Goal: Transaction & Acquisition: Book appointment/travel/reservation

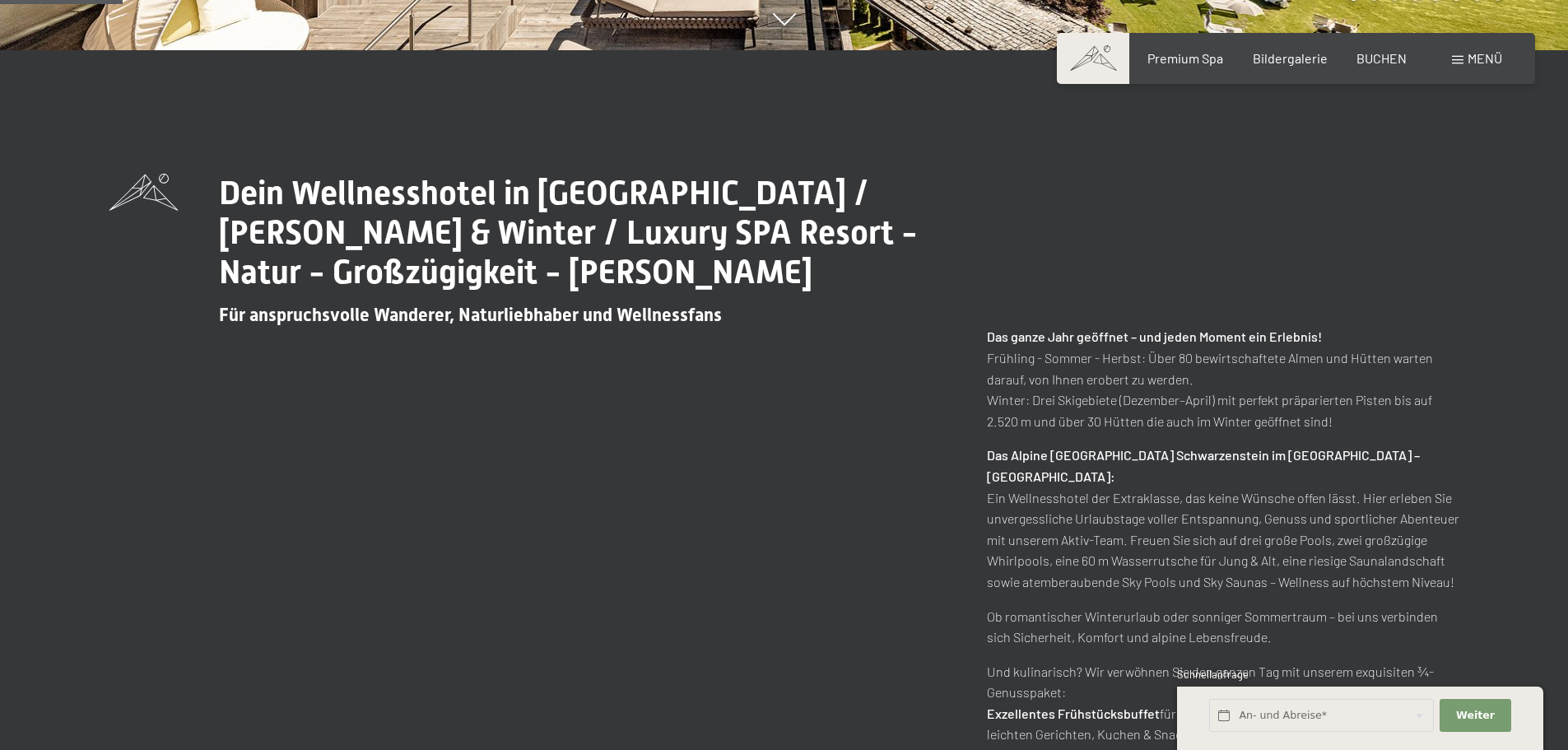
scroll to position [329, 0]
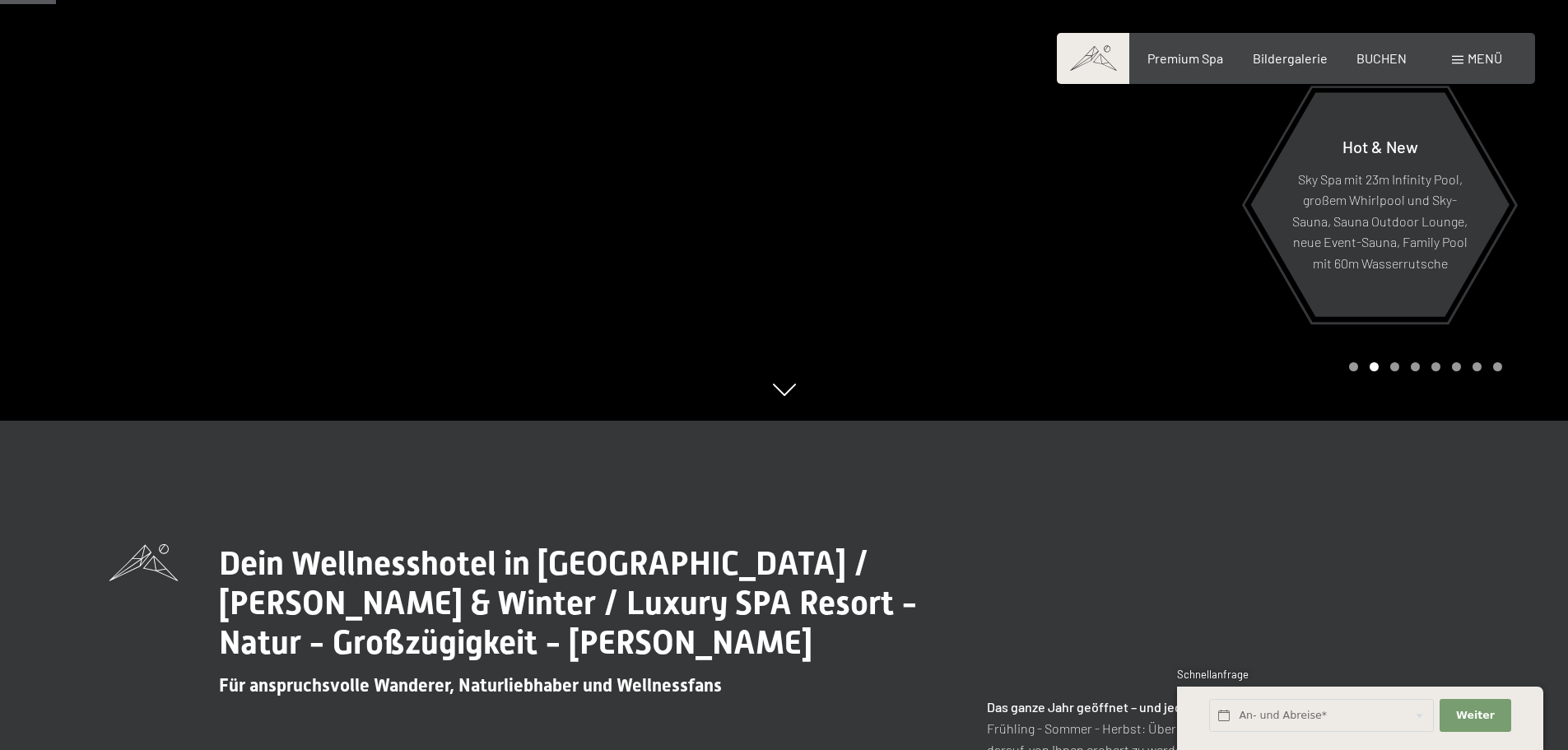
click at [1459, 56] on span at bounding box center [1458, 60] width 12 height 8
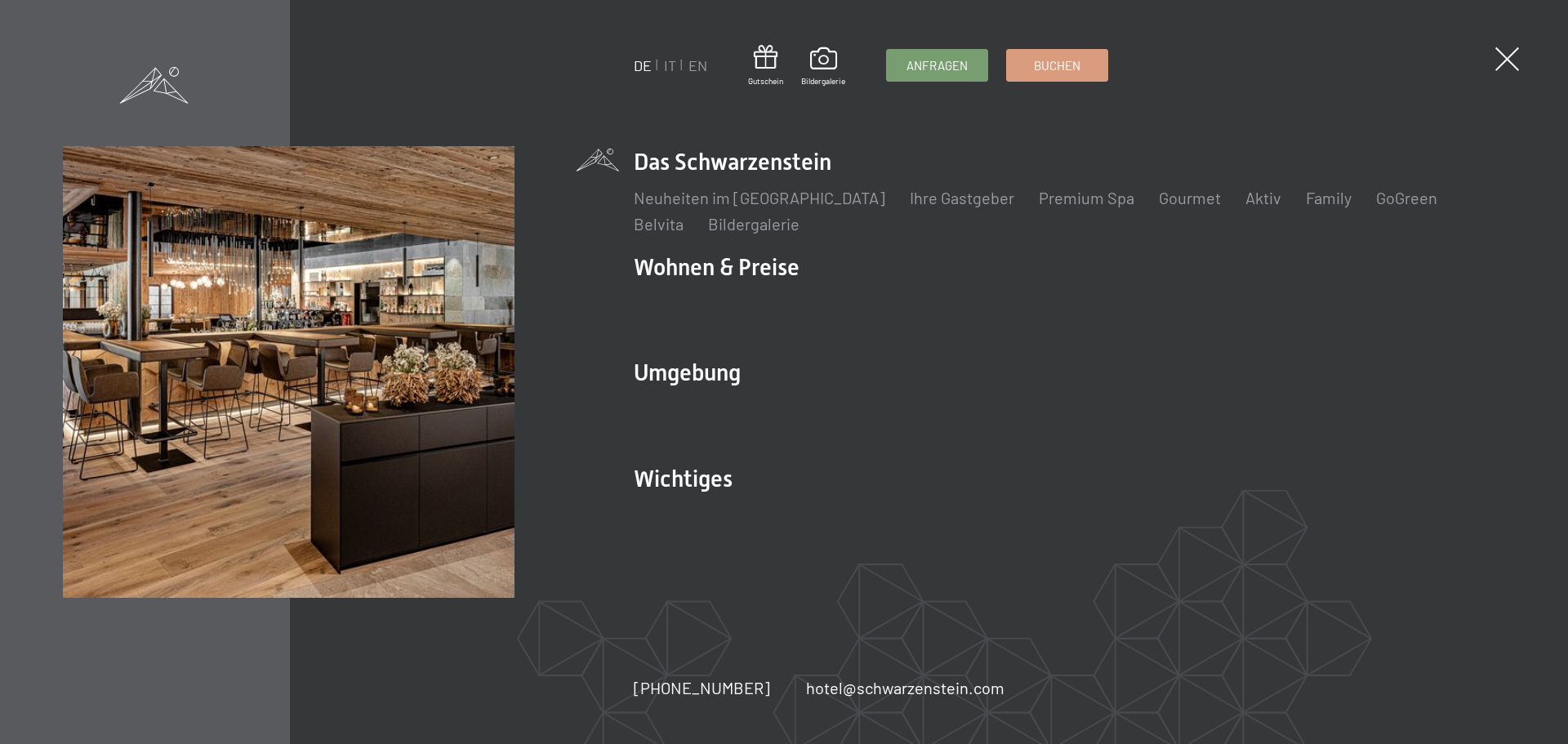
click at [1506, 53] on span at bounding box center [1507, 59] width 24 height 24
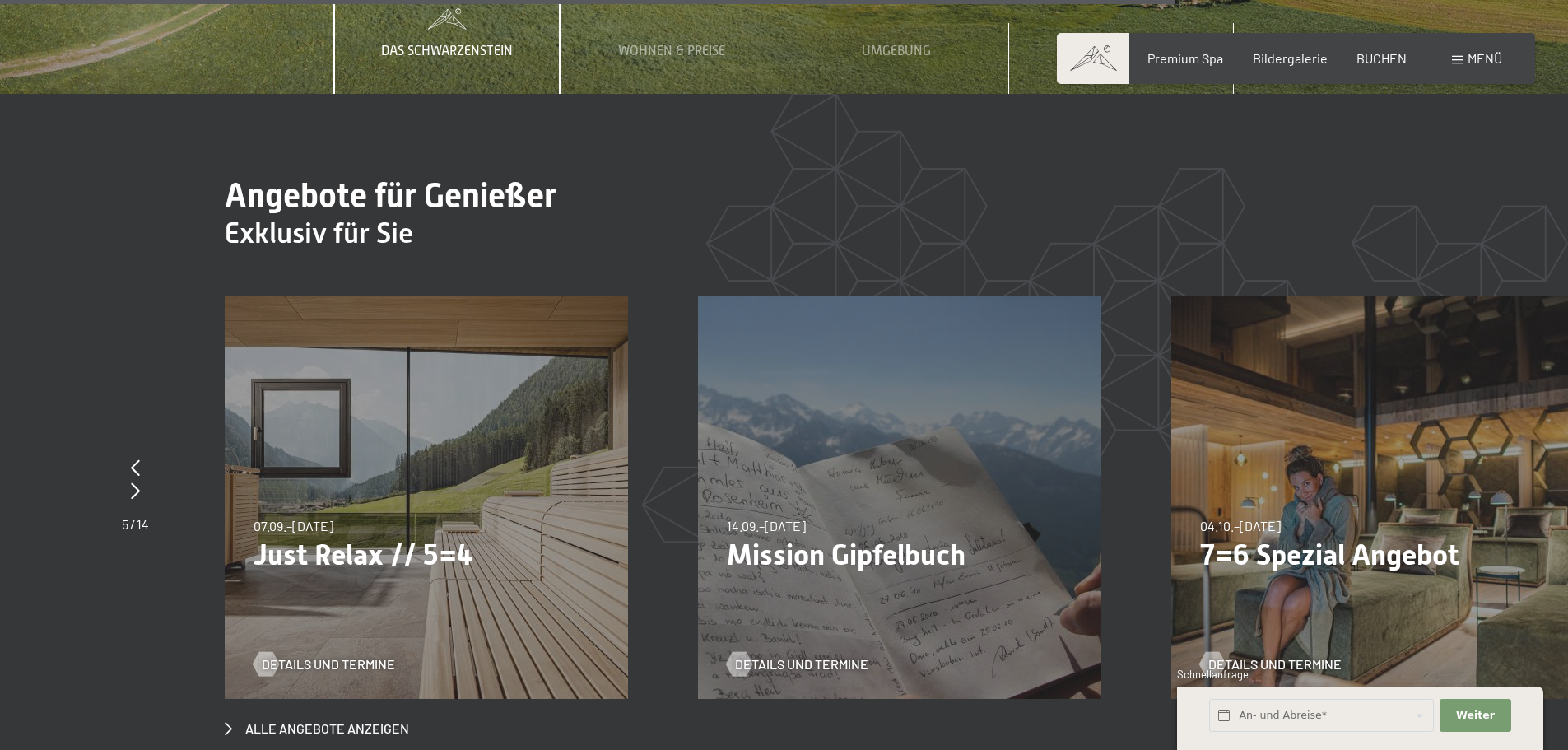
scroll to position [5833, 0]
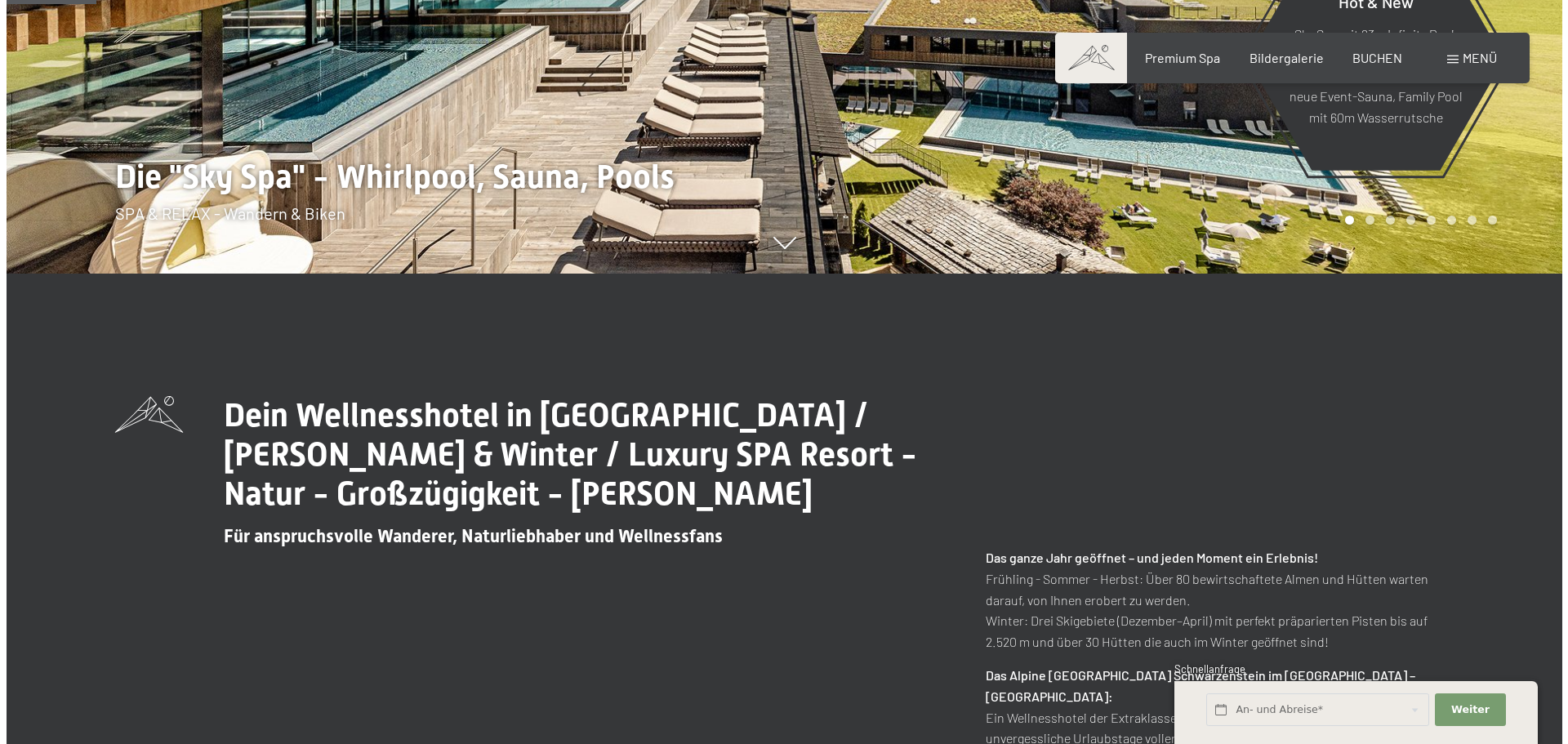
scroll to position [327, 0]
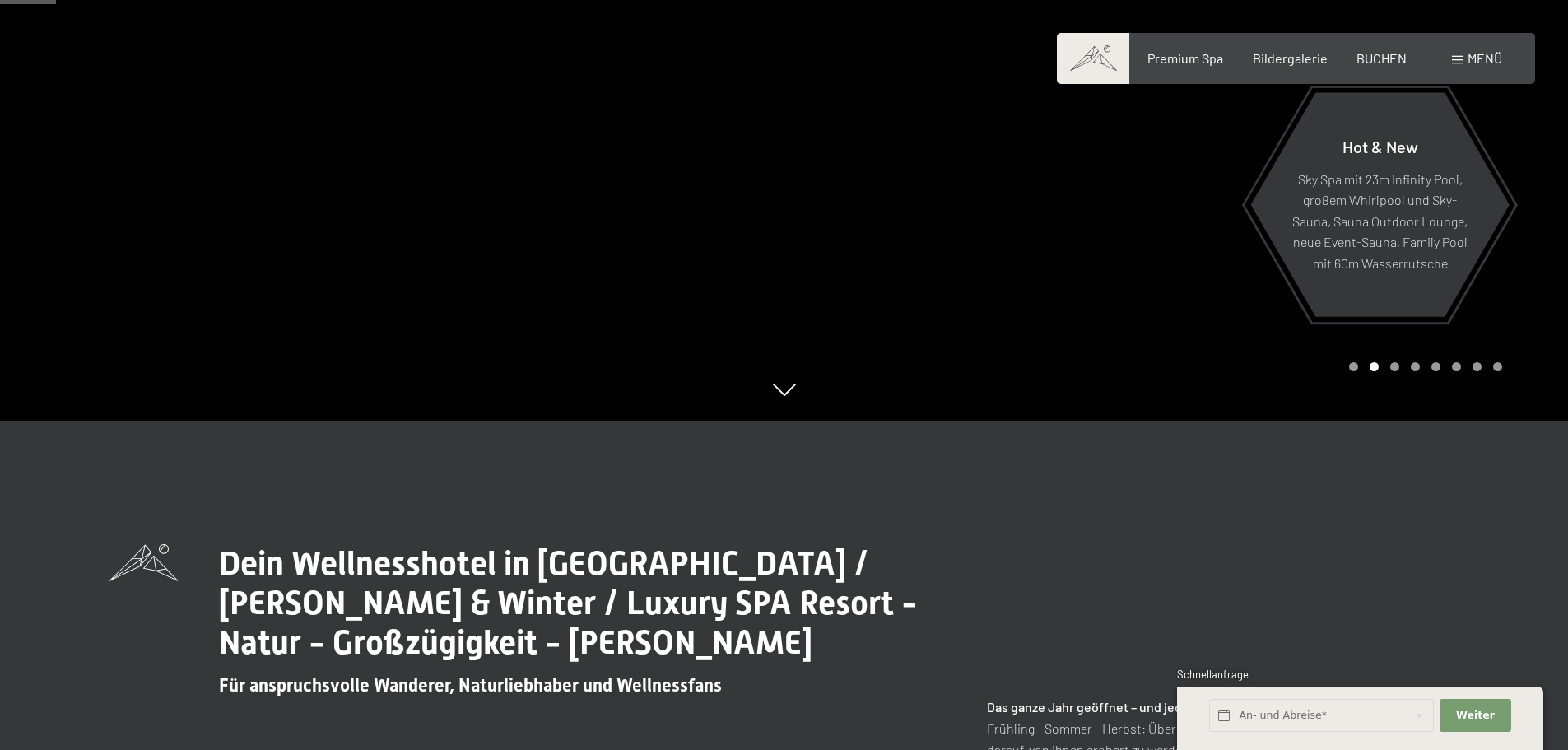
click at [1460, 55] on div "Menü" at bounding box center [1477, 59] width 50 height 18
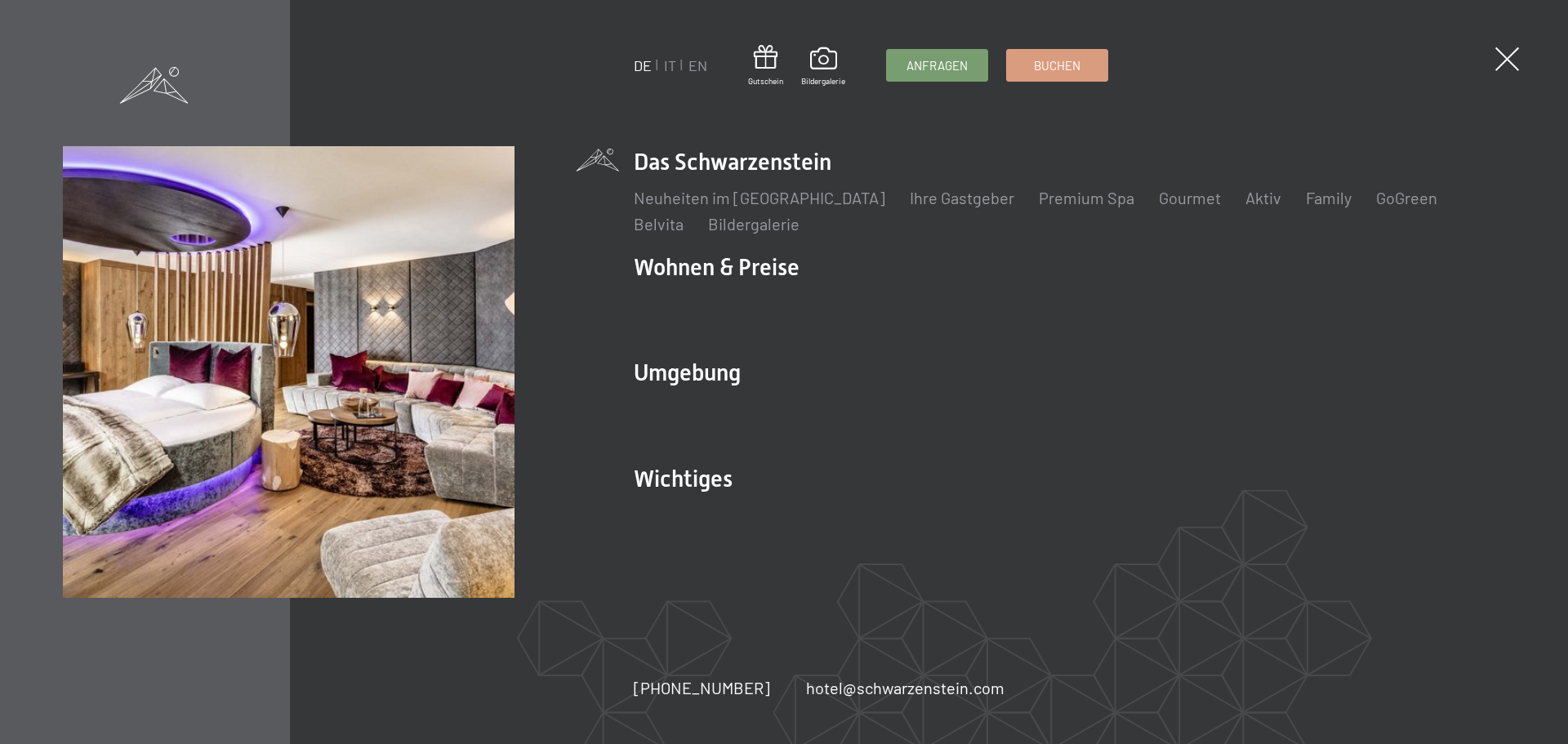
click at [759, 262] on li "Wohnen & Preise Inklusivleistungen [PERSON_NAME] & Preise Liste Angebote Liste …" at bounding box center [1069, 295] width 871 height 89
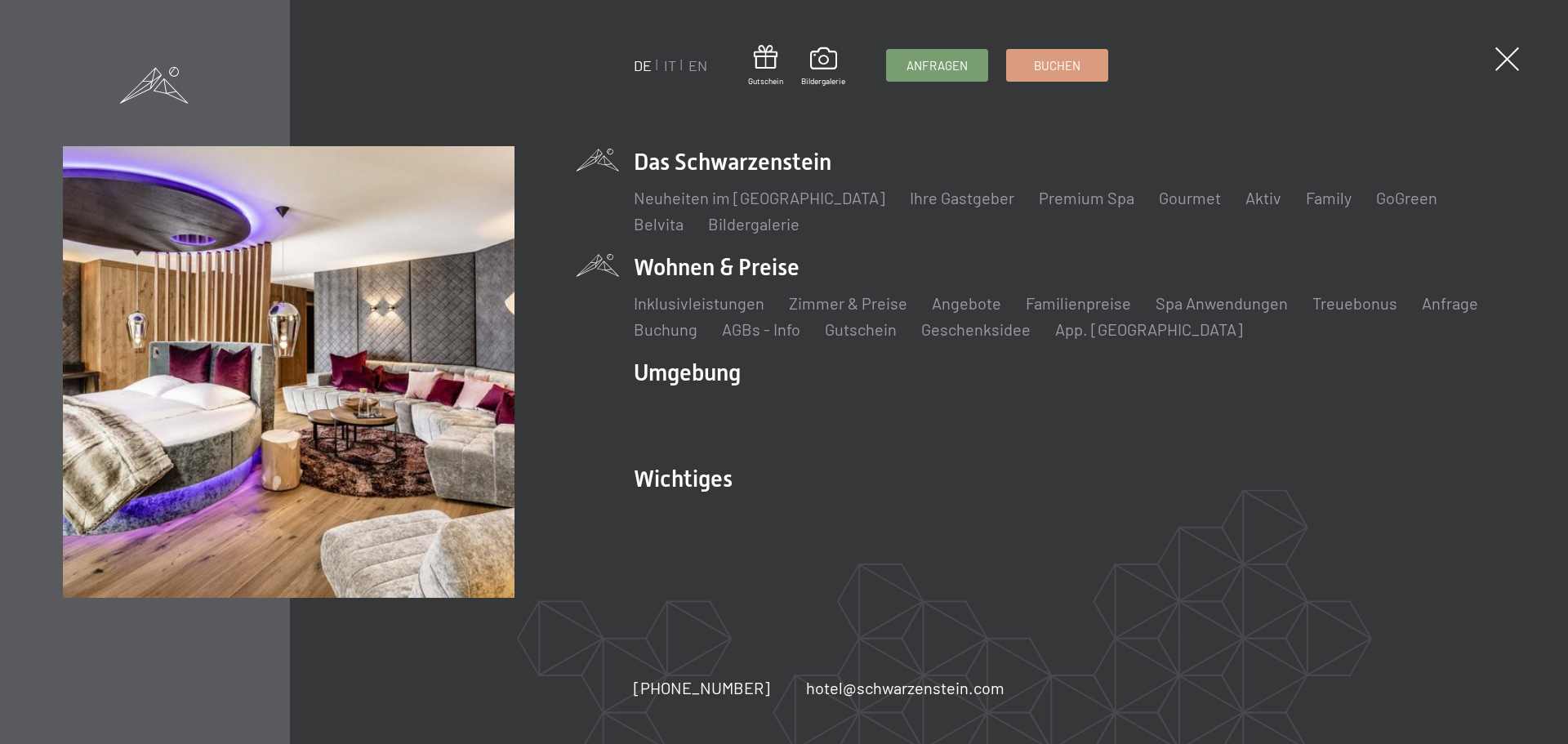
click at [847, 304] on link "Zimmer & Preise" at bounding box center [848, 303] width 119 height 20
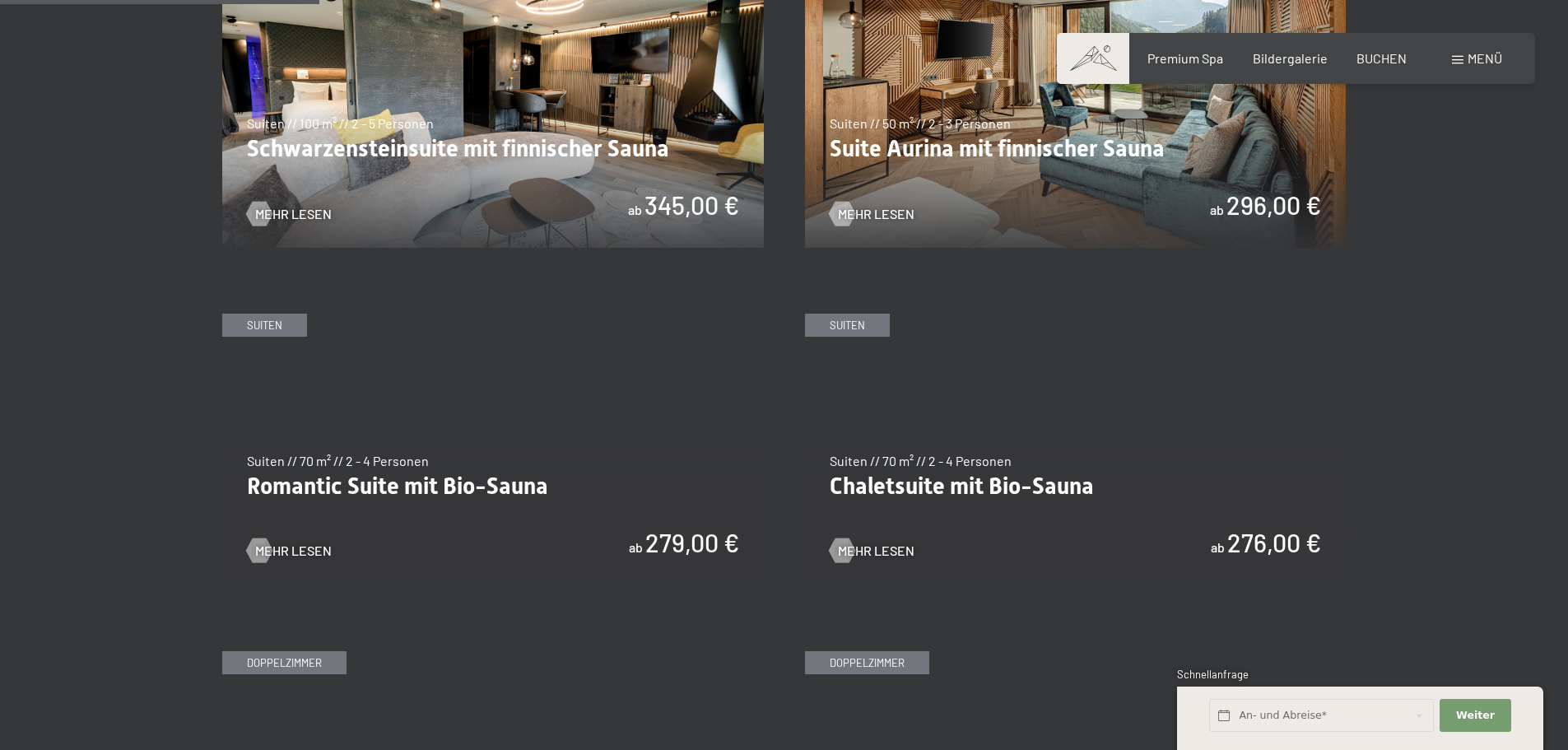
scroll to position [1153, 0]
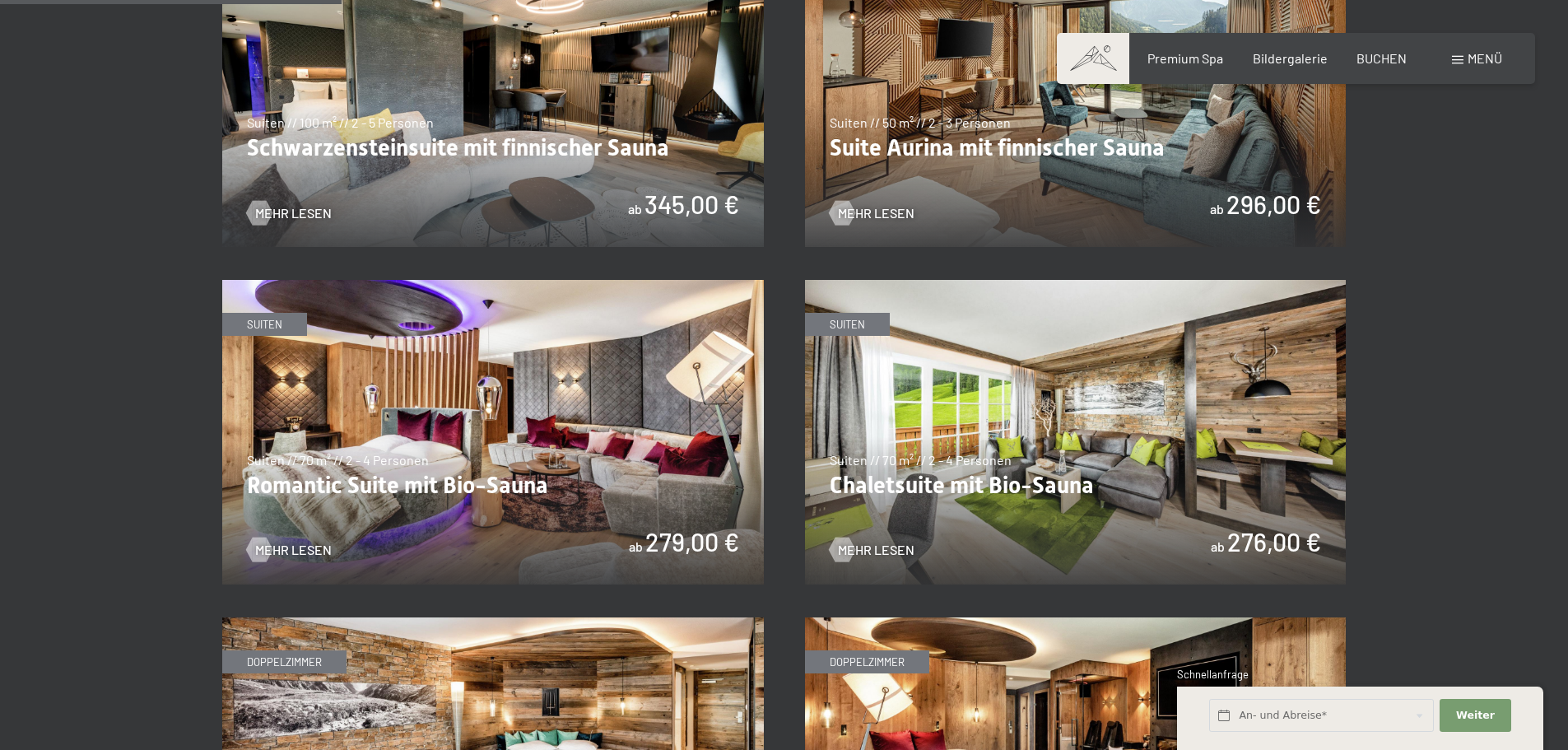
click at [1103, 457] on img at bounding box center [1076, 432] width 541 height 304
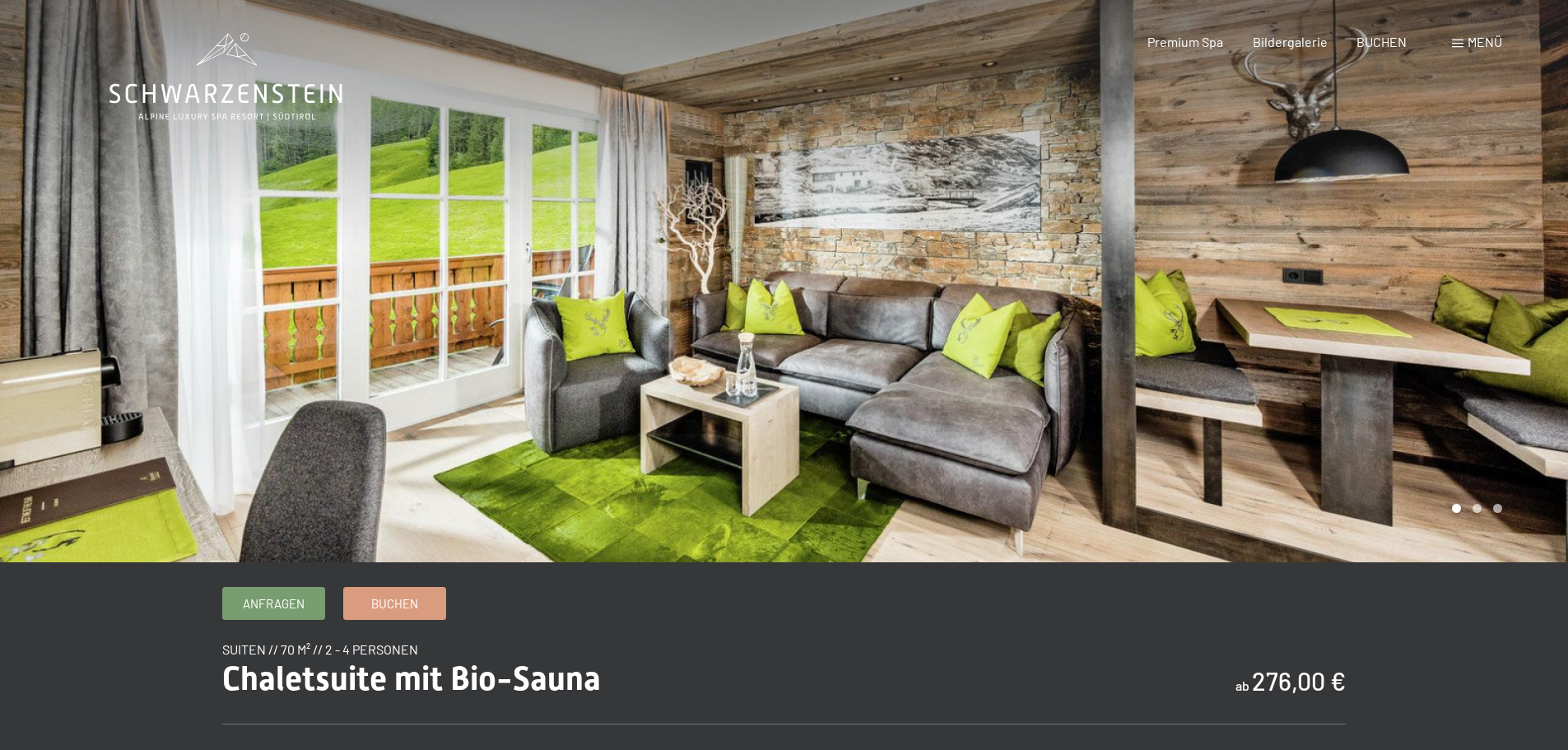
click at [1382, 461] on div at bounding box center [1177, 281] width 785 height 562
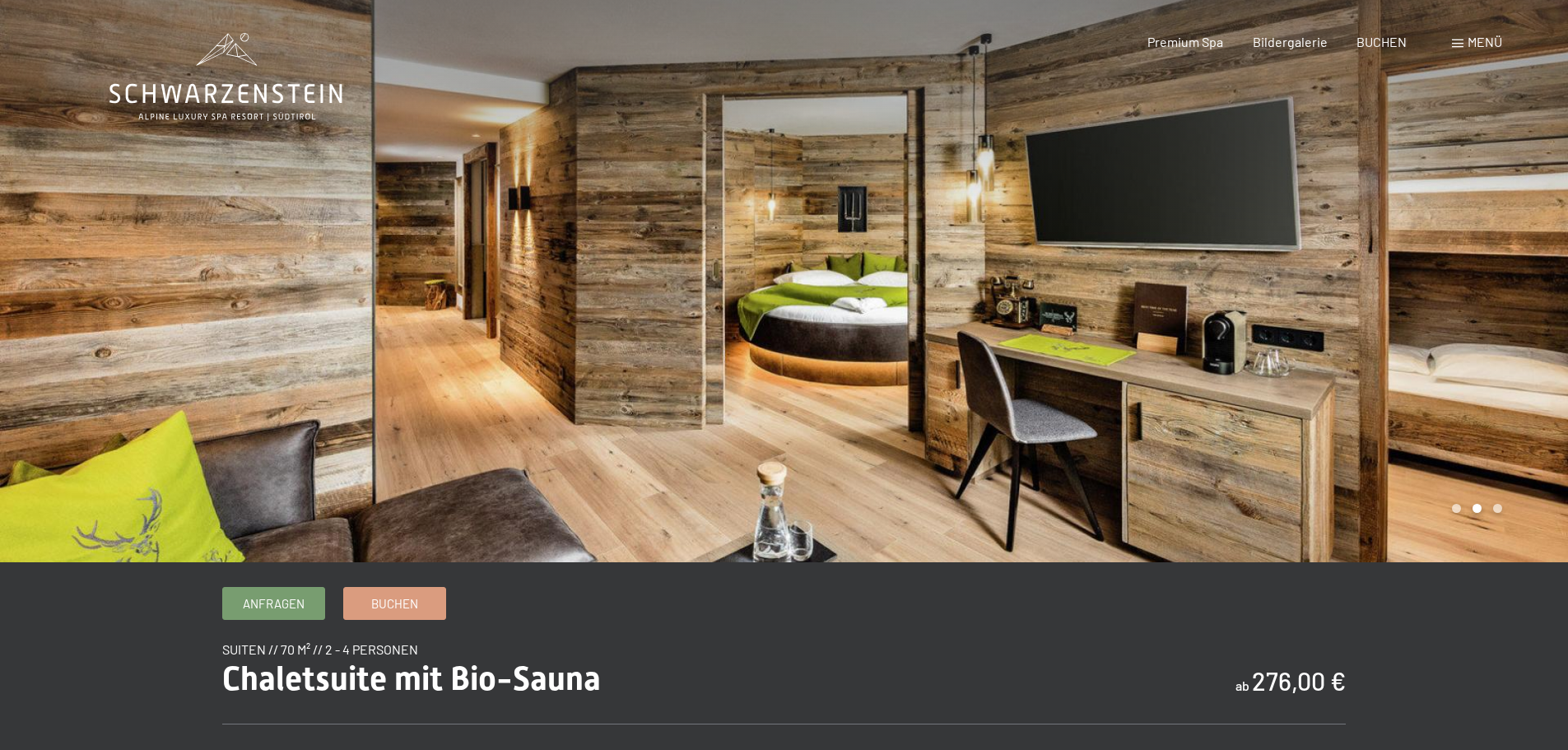
click at [1384, 465] on div at bounding box center [1177, 281] width 785 height 562
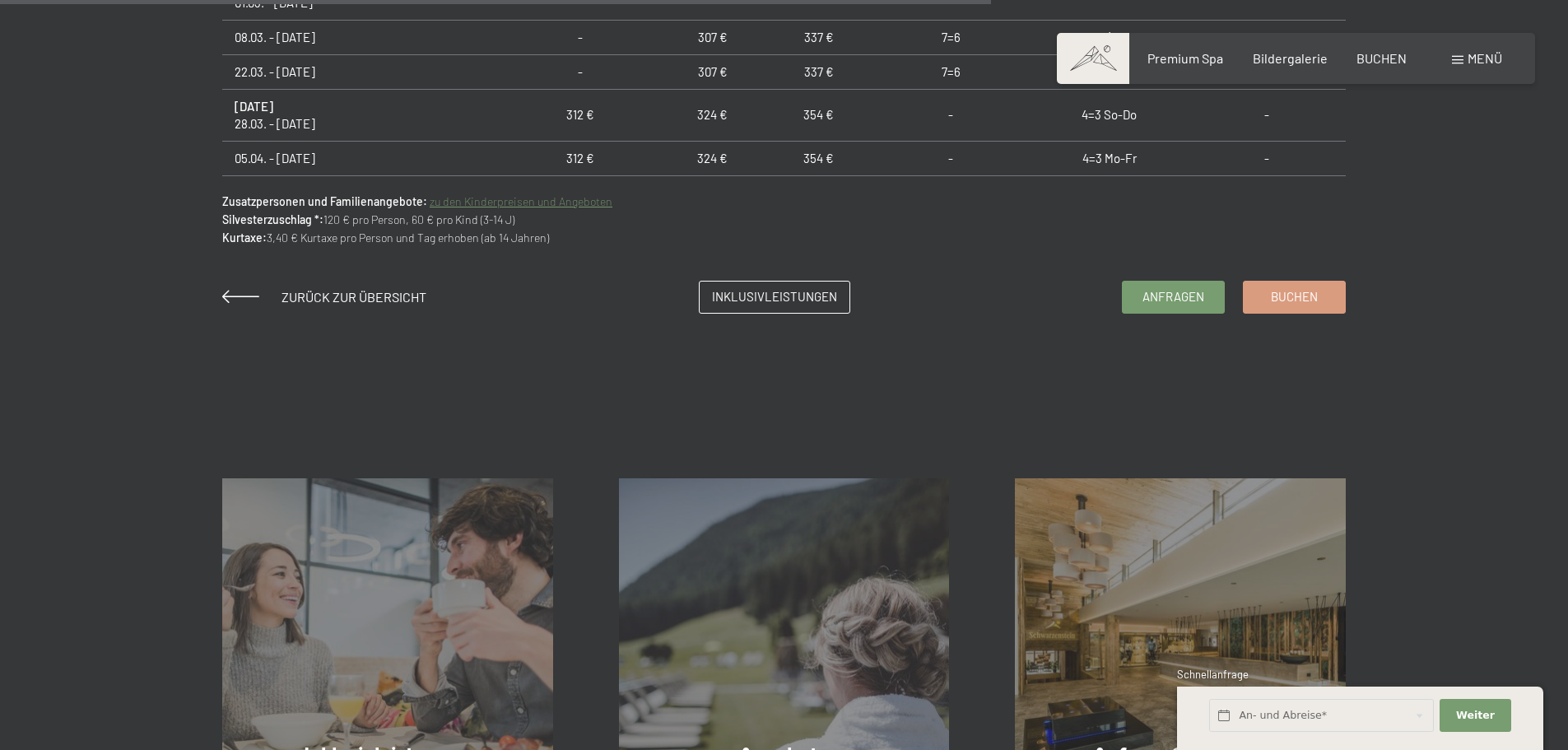
scroll to position [1097, 0]
